Goal: Information Seeking & Learning: Learn about a topic

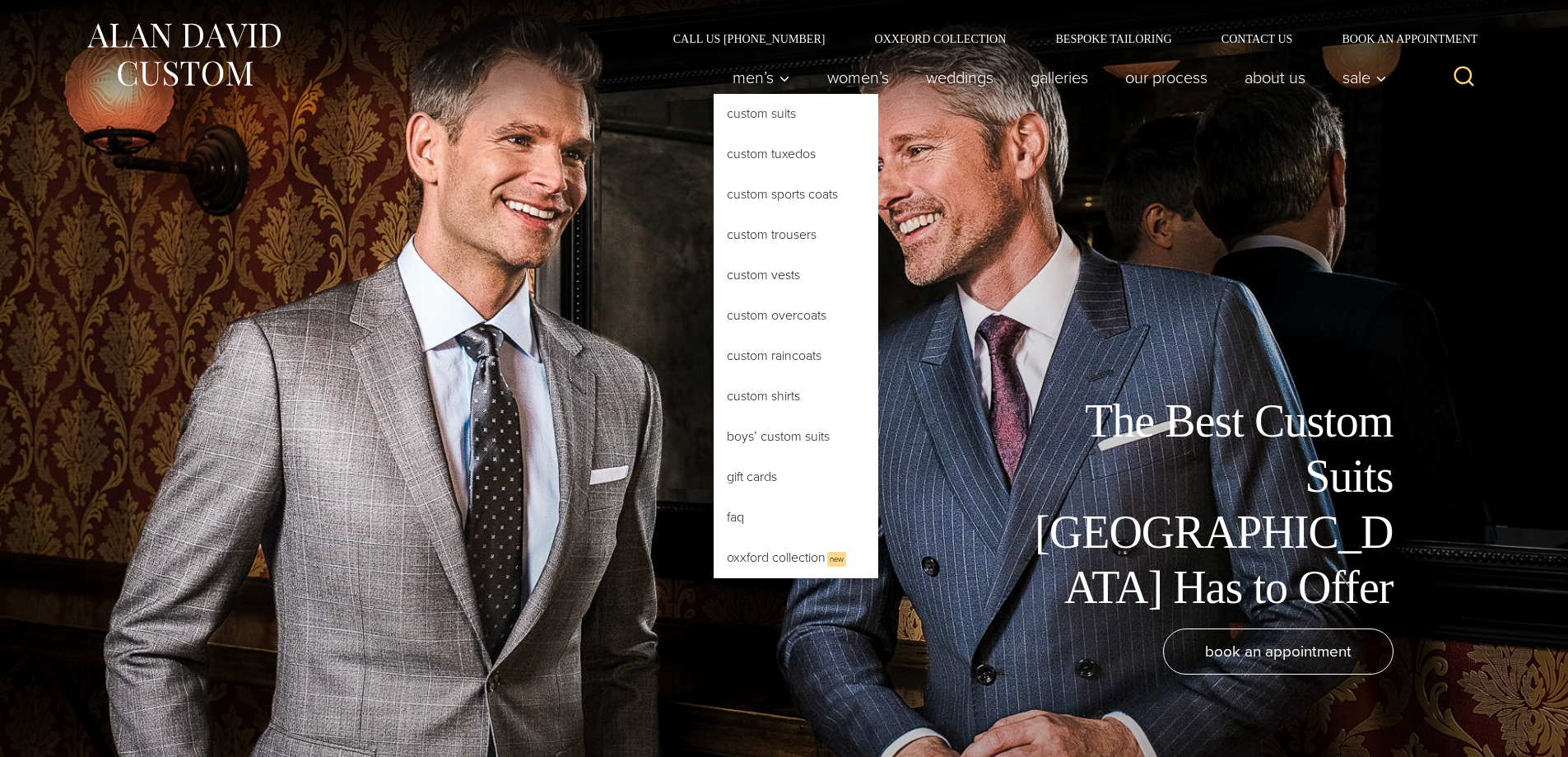
click at [763, 109] on link "Custom Suits" at bounding box center [796, 113] width 164 height 39
click at [751, 107] on link "Custom Suits" at bounding box center [796, 113] width 164 height 39
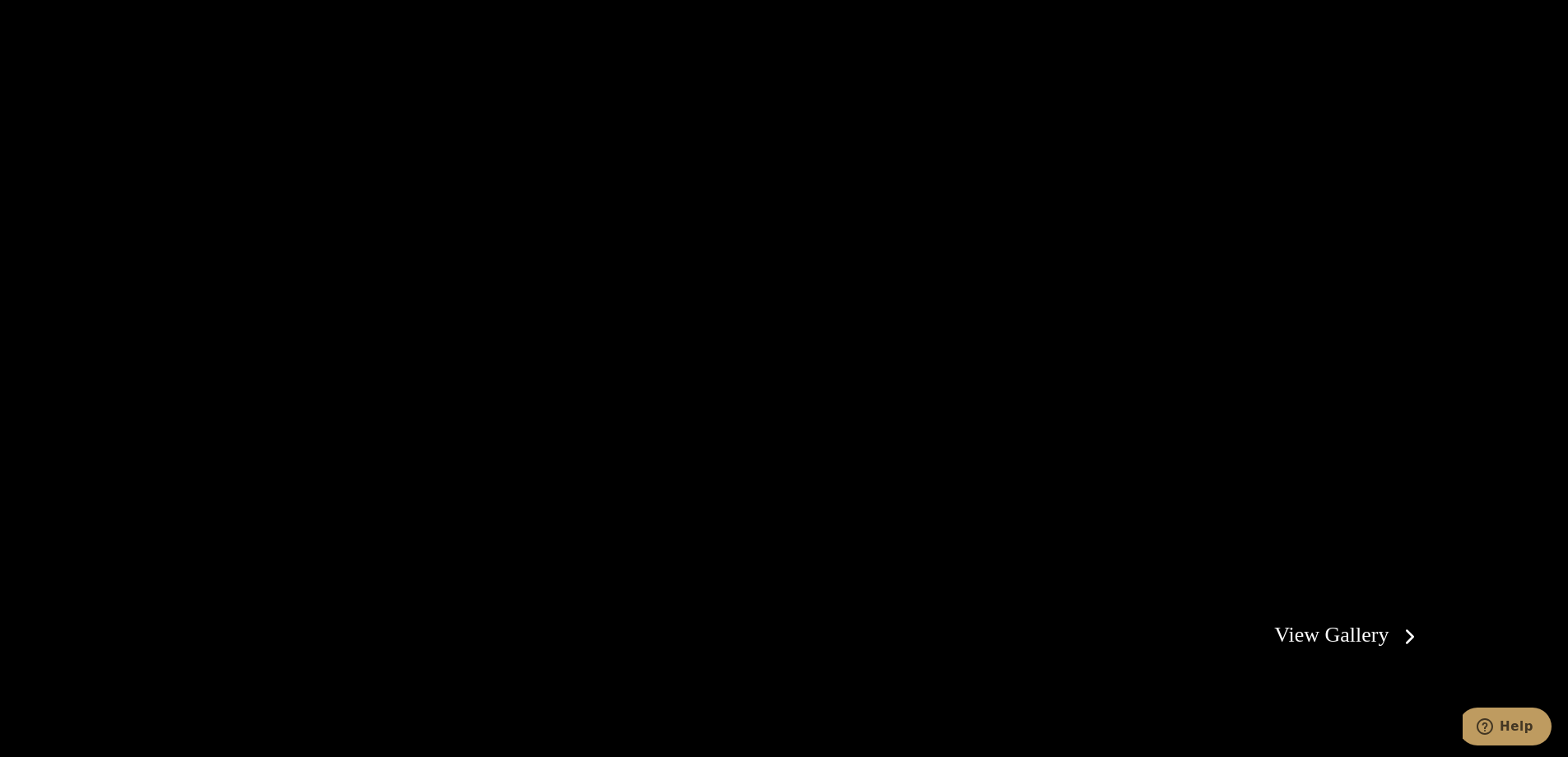
scroll to position [3459, 0]
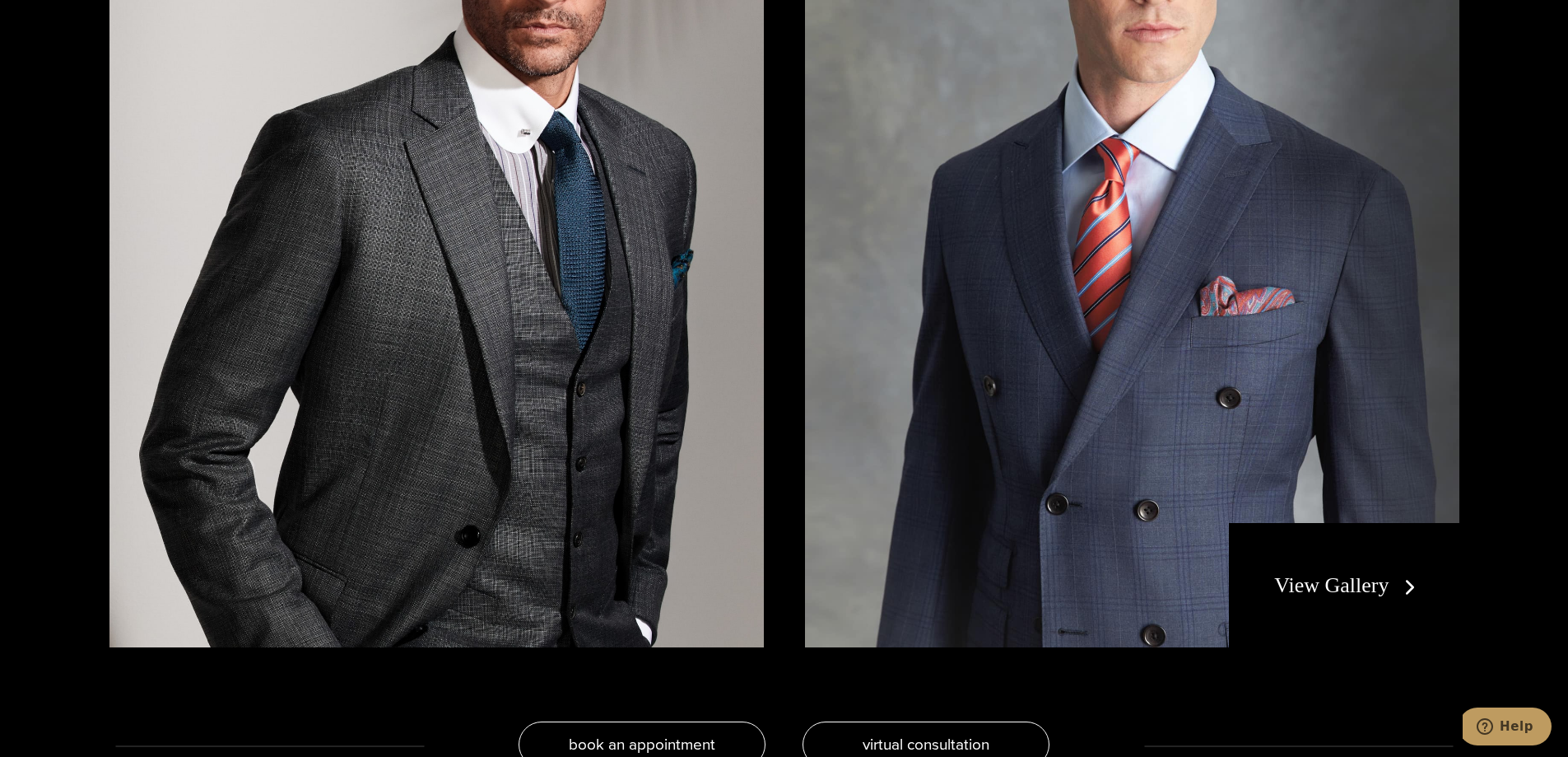
click at [1321, 592] on link "View Gallery" at bounding box center [1348, 585] width 148 height 23
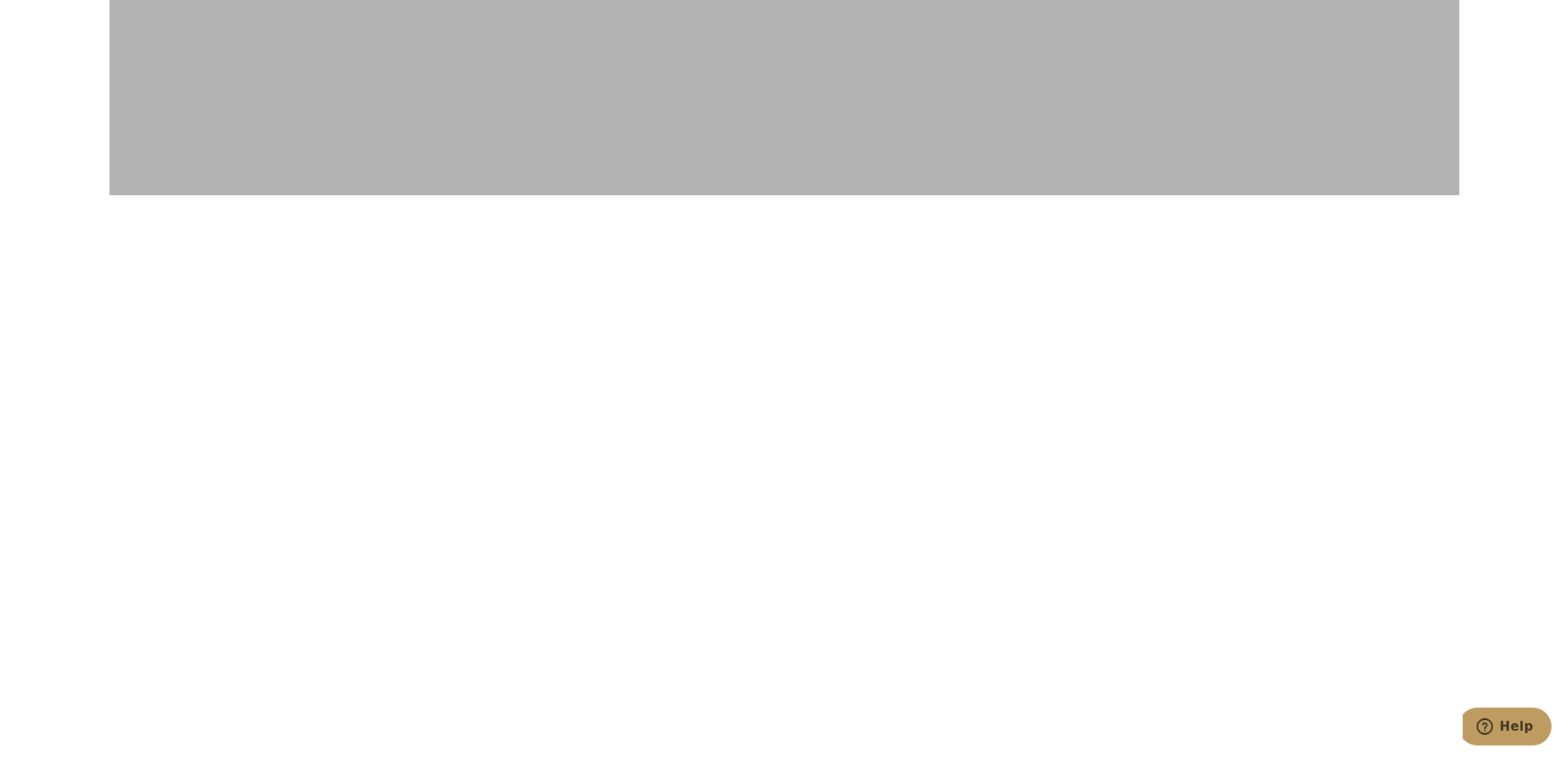
scroll to position [2717, 0]
